Goal: Check status: Check status

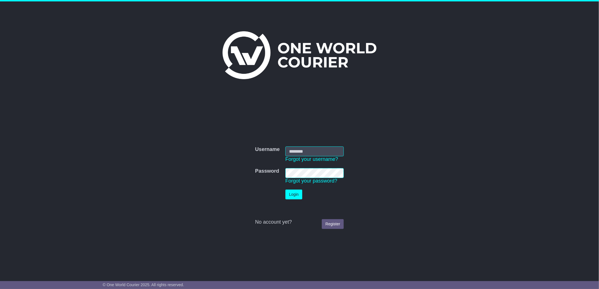
type input "****"
click at [294, 193] on button "Login" at bounding box center [293, 195] width 17 height 10
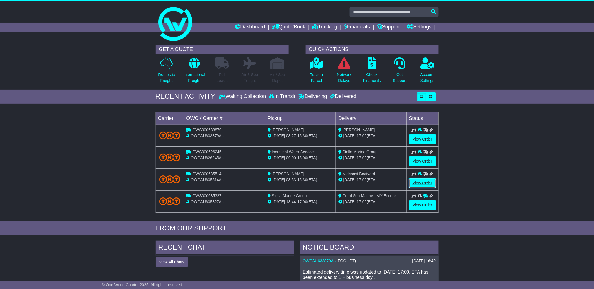
click at [414, 181] on link "View Order" at bounding box center [422, 183] width 27 height 10
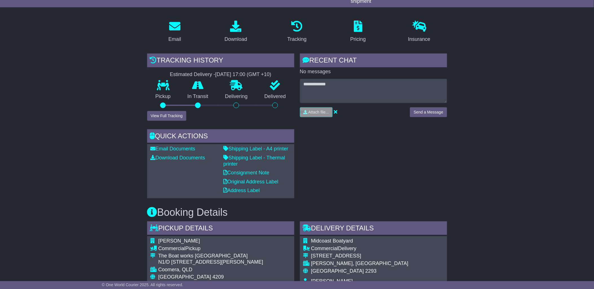
scroll to position [104, 0]
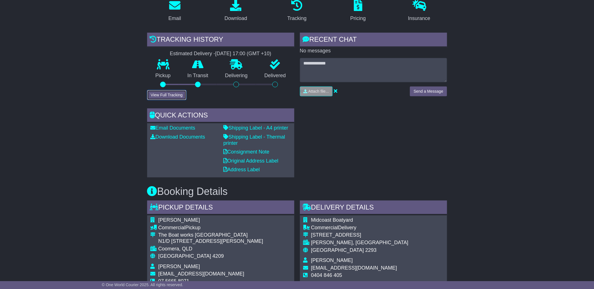
click at [175, 90] on button "View Full Tracking" at bounding box center [166, 95] width 39 height 10
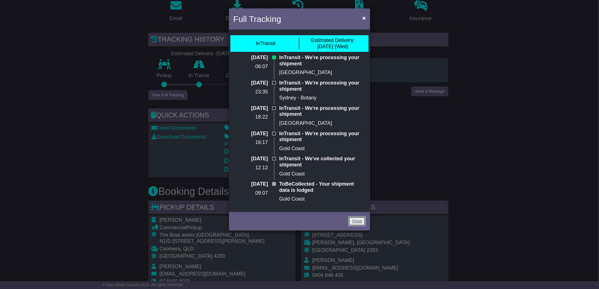
click at [359, 220] on link "Close" at bounding box center [356, 222] width 17 height 10
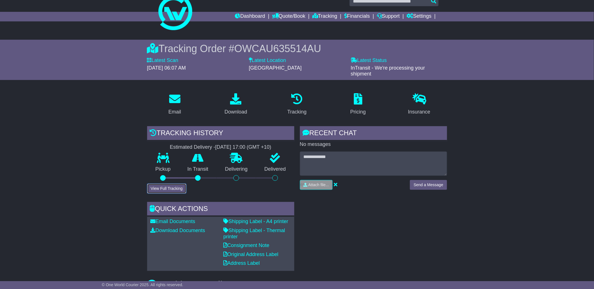
scroll to position [0, 0]
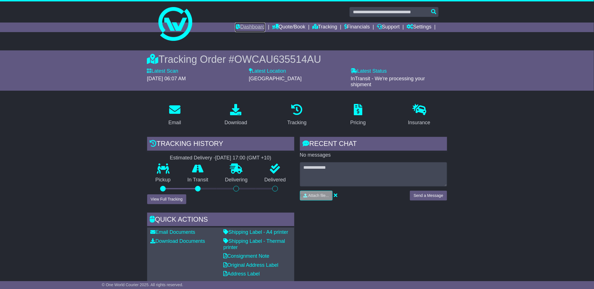
click at [249, 27] on link "Dashboard" at bounding box center [250, 28] width 30 height 10
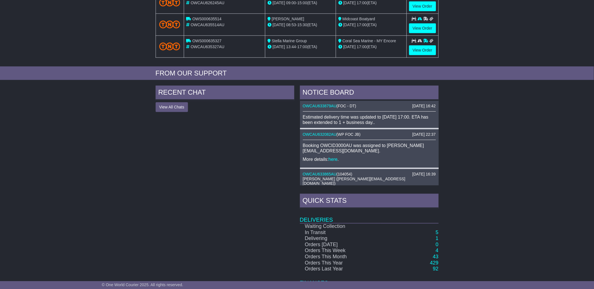
scroll to position [156, 0]
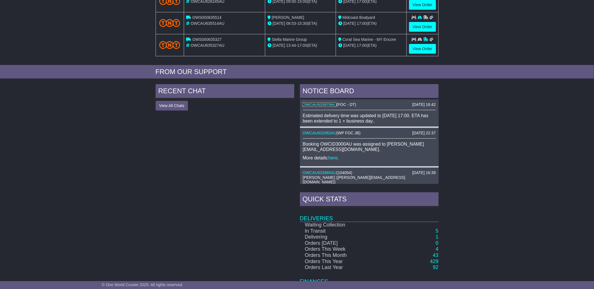
click at [330, 103] on link "OWCAU633879AU" at bounding box center [320, 104] width 34 height 5
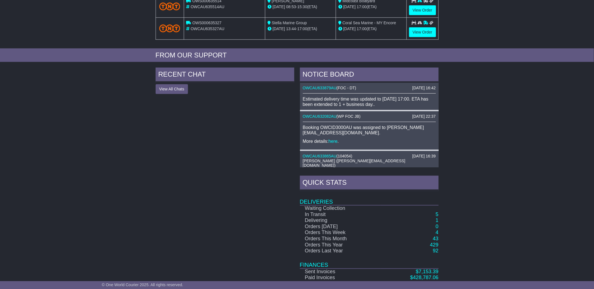
scroll to position [52, 0]
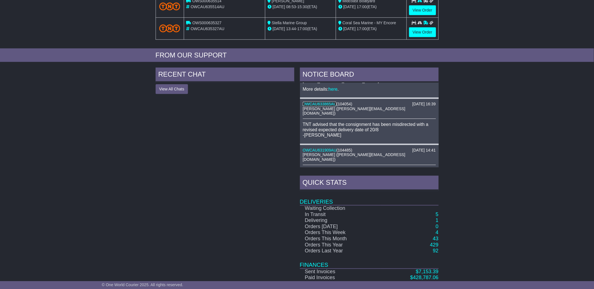
click at [325, 102] on link "OWCAU633865AU" at bounding box center [320, 104] width 34 height 5
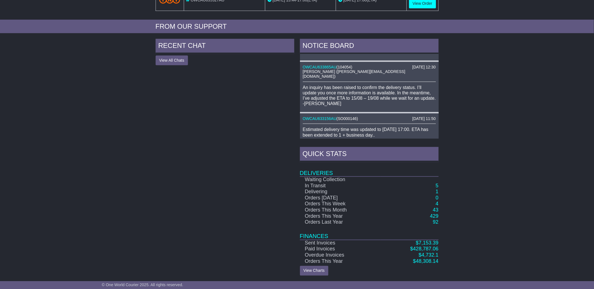
scroll to position [261, 0]
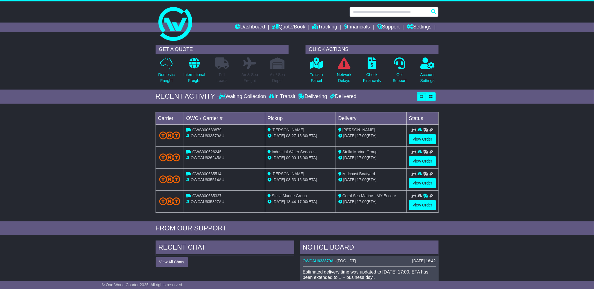
click at [386, 12] on input "text" at bounding box center [394, 12] width 89 height 10
paste input "**********"
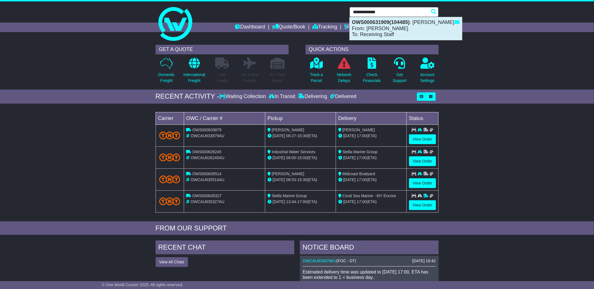
click at [387, 22] on strong "OWS000631909(104485)" at bounding box center [381, 22] width 58 height 6
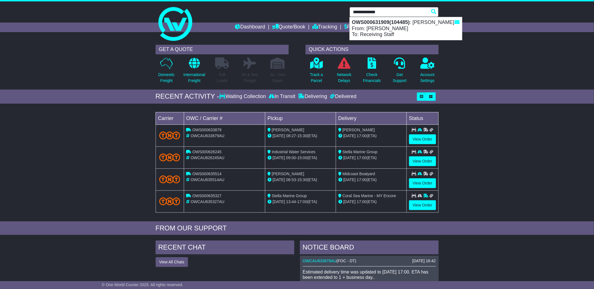
type input "**********"
